Goal: Check status: Check status

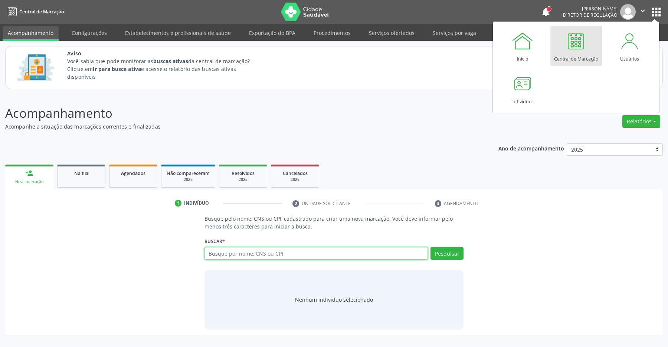
click at [233, 257] on input "text" at bounding box center [317, 253] width 224 height 13
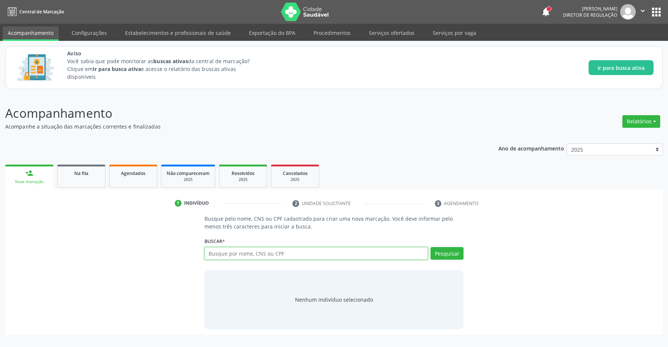
click at [231, 255] on input "text" at bounding box center [317, 253] width 224 height 13
click at [656, 11] on button "apps" at bounding box center [656, 12] width 13 height 13
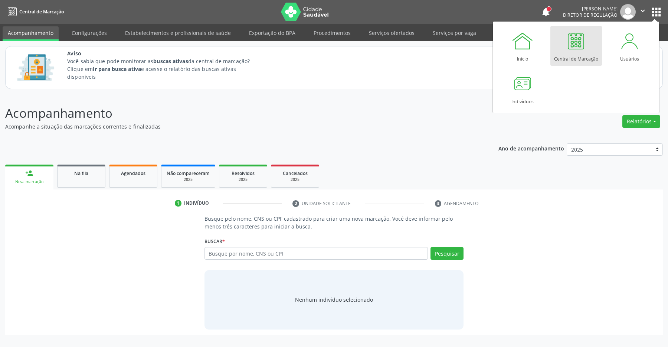
click at [580, 48] on div at bounding box center [576, 41] width 22 height 22
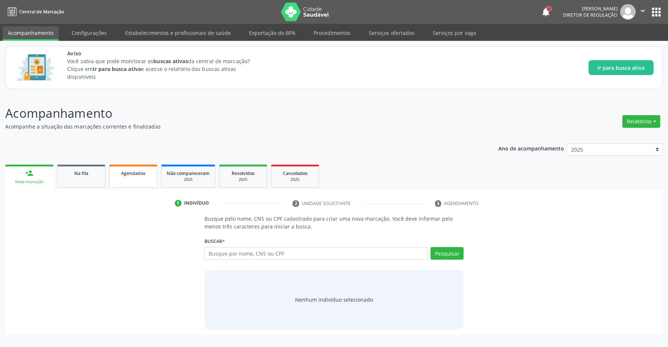
click at [127, 177] on link "Agendados" at bounding box center [133, 175] width 48 height 23
click at [212, 254] on input "text" at bounding box center [317, 253] width 224 height 13
type input "704603153781828"
click at [450, 257] on button "Pesquisar" at bounding box center [447, 253] width 33 height 13
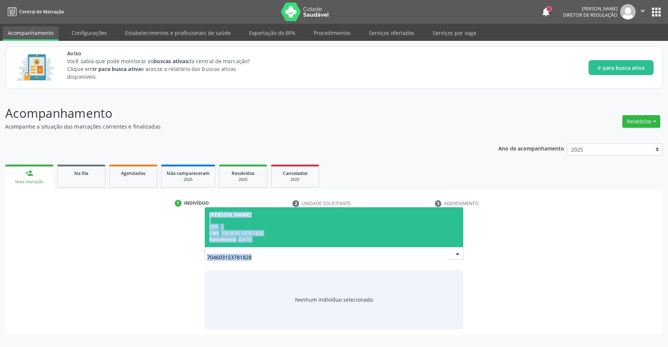
click at [134, 258] on div "Busque pelo nome, CNS ou CPF cadastrado para criar uma nova marcação. Você deve…" at bounding box center [333, 272] width 647 height 114
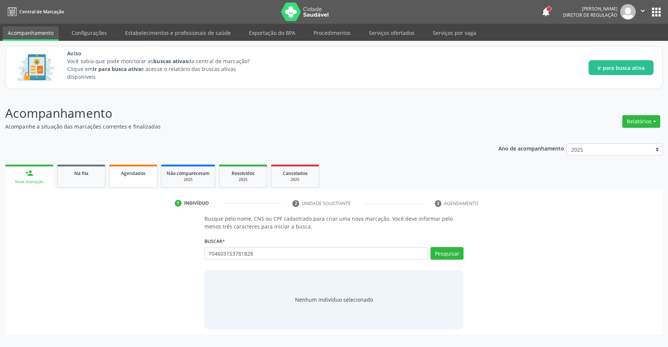
click at [130, 176] on span "Agendados" at bounding box center [133, 173] width 24 height 6
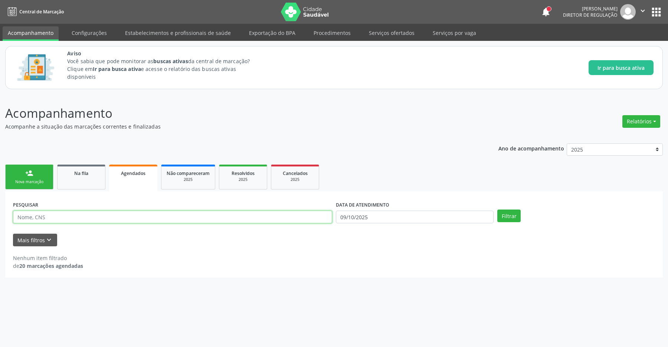
click at [48, 219] on input "text" at bounding box center [172, 216] width 319 height 13
type input "704603153781828"
click at [42, 237] on button "Mais filtros keyboard_arrow_down" at bounding box center [35, 239] width 44 height 13
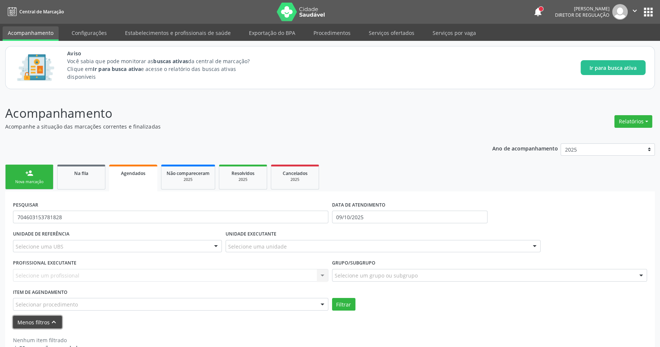
scroll to position [19, 0]
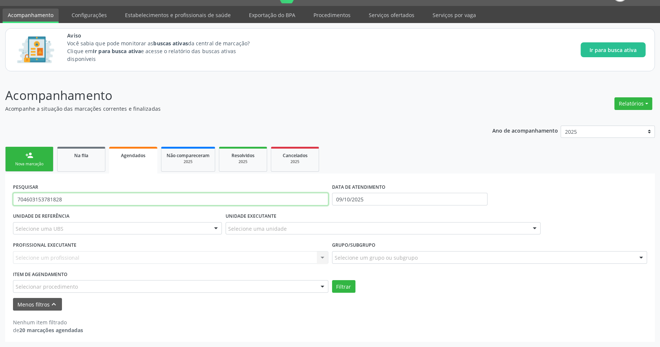
drag, startPoint x: 79, startPoint y: 199, endPoint x: 0, endPoint y: 199, distance: 79.1
click at [13, 199] on input "704603153781828" at bounding box center [171, 199] width 316 height 13
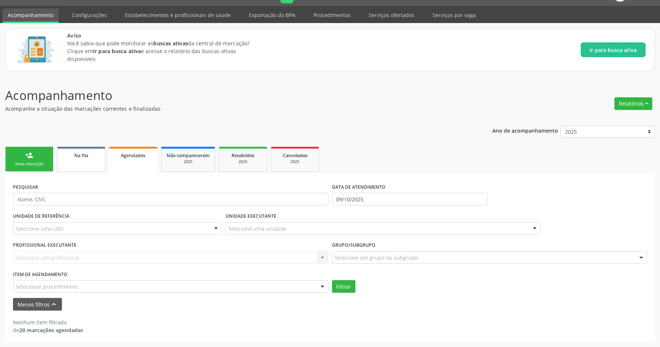
click at [85, 154] on span "Na fila" at bounding box center [81, 155] width 14 height 6
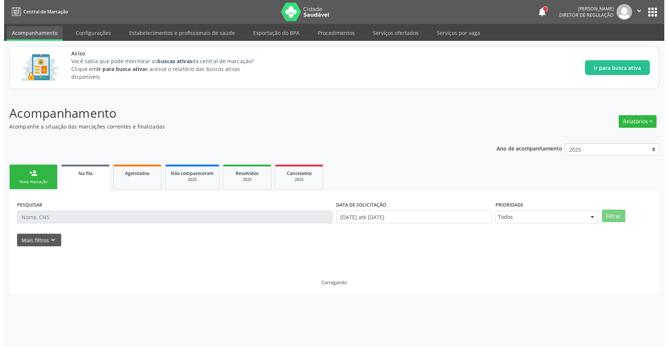
scroll to position [0, 0]
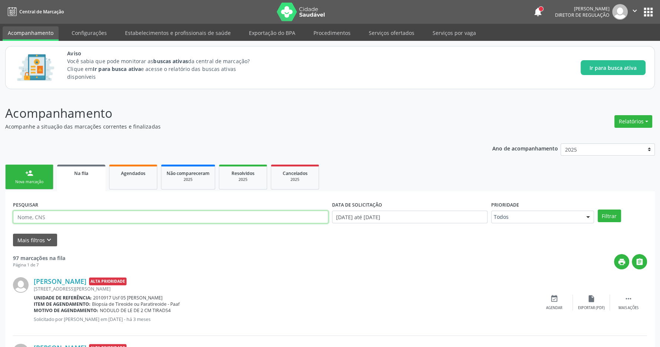
click at [61, 218] on input "text" at bounding box center [171, 216] width 316 height 13
type input "704603153781828"
click at [612, 217] on button "Filtrar" at bounding box center [609, 215] width 23 height 13
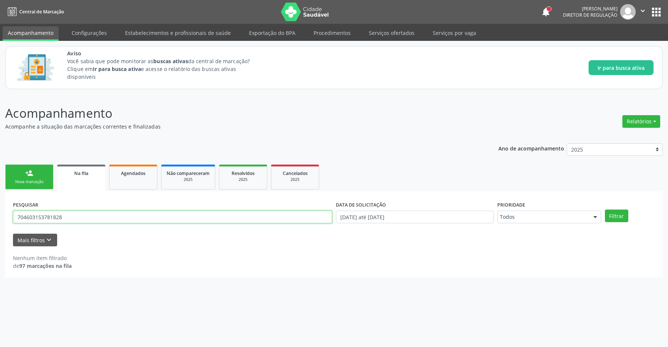
drag, startPoint x: 72, startPoint y: 215, endPoint x: 13, endPoint y: 215, distance: 59.0
click at [13, 215] on input "704603153781828" at bounding box center [172, 216] width 319 height 13
click at [78, 179] on link "Na fila" at bounding box center [81, 177] width 48 height 27
click at [654, 10] on button "apps" at bounding box center [656, 12] width 13 height 13
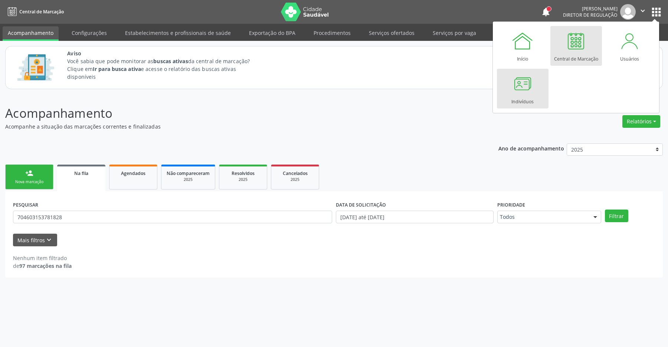
click at [513, 89] on div at bounding box center [523, 83] width 22 height 22
